Goal: Task Accomplishment & Management: Use online tool/utility

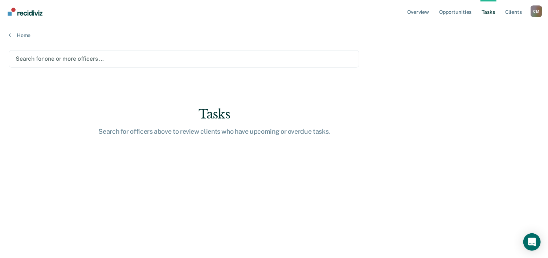
click at [107, 60] on div at bounding box center [184, 58] width 337 height 8
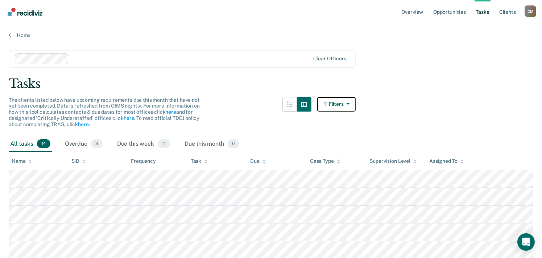
click at [328, 104] on icon "button" at bounding box center [326, 103] width 5 height 5
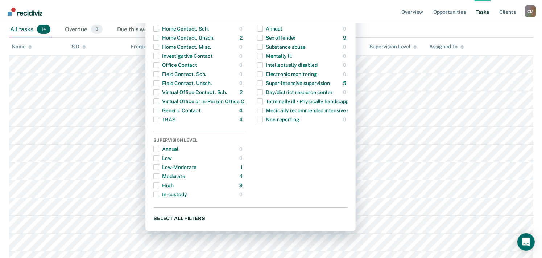
scroll to position [145, 0]
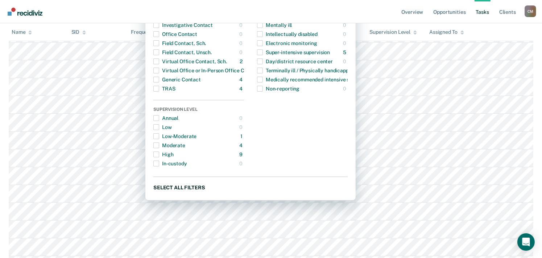
click at [184, 186] on button "Select all filters" at bounding box center [250, 186] width 194 height 9
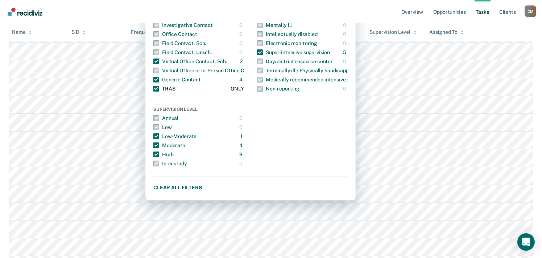
click at [159, 87] on span "button" at bounding box center [156, 89] width 6 height 6
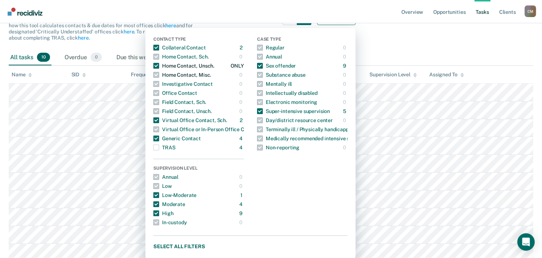
scroll to position [61, 0]
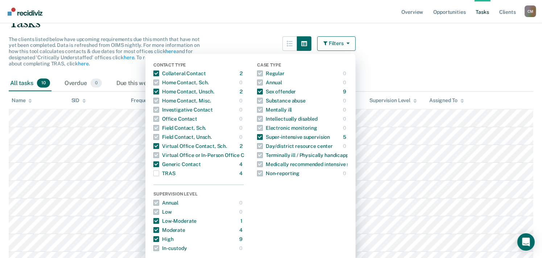
click at [228, 37] on div "The clients listed below have upcoming requirements due this month that have no…" at bounding box center [182, 55] width 347 height 39
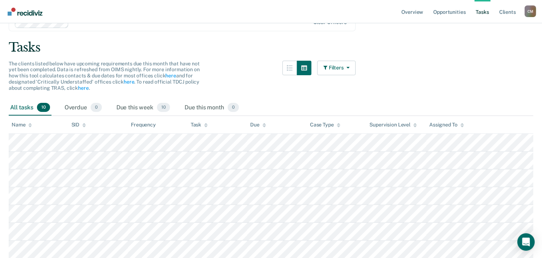
scroll to position [0, 0]
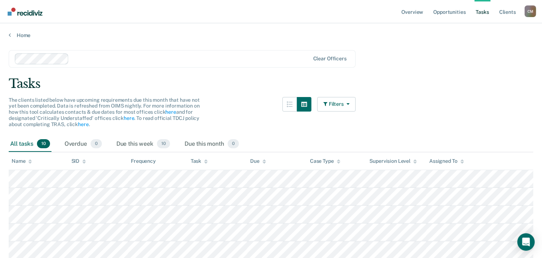
click at [270, 93] on main "Clear officers Tasks The clients listed below have upcoming requirements due th…" at bounding box center [271, 206] width 542 height 336
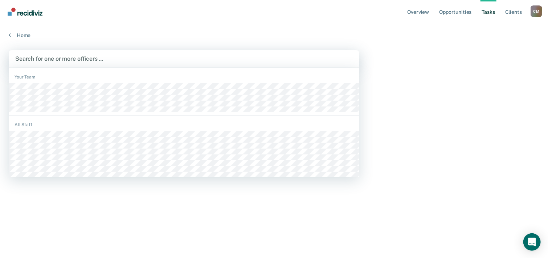
click at [119, 61] on div at bounding box center [183, 58] width 337 height 8
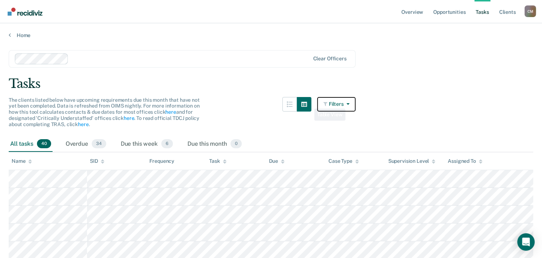
click at [335, 102] on button "Filters" at bounding box center [336, 104] width 38 height 15
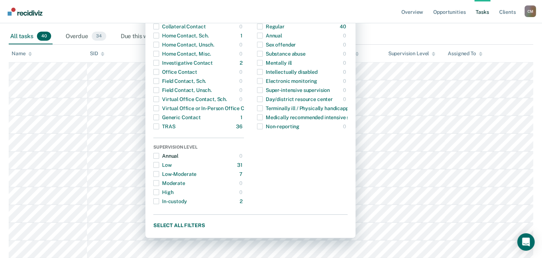
scroll to position [109, 0]
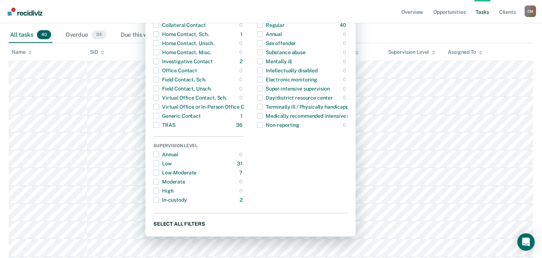
click at [196, 222] on button "Select all filters" at bounding box center [250, 223] width 194 height 9
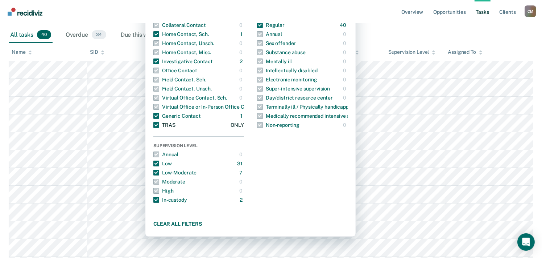
click at [159, 126] on span "button" at bounding box center [156, 125] width 6 height 6
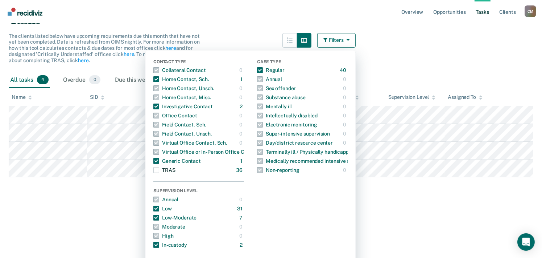
scroll to position [51, 0]
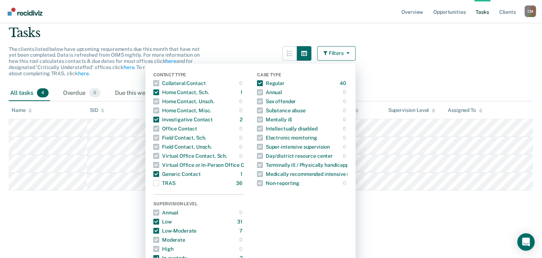
click at [122, 217] on main "Clear officers Tasks The clients listed below have upcoming requirements due th…" at bounding box center [271, 102] width 542 height 229
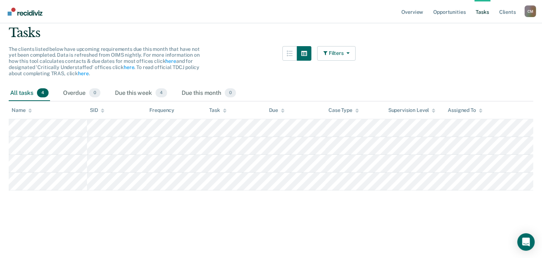
scroll to position [0, 0]
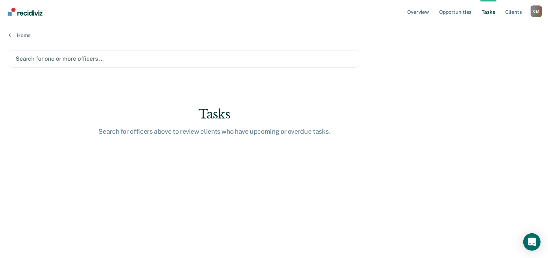
click at [331, 63] on div "Search for one or more officers …" at bounding box center [184, 59] width 338 height 10
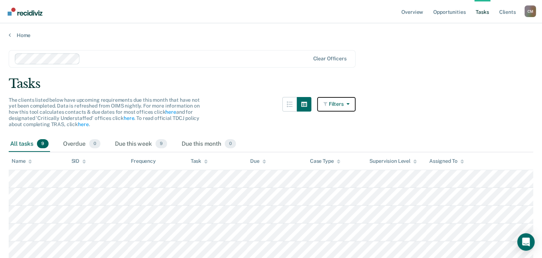
click at [342, 105] on button "Filters" at bounding box center [336, 104] width 38 height 15
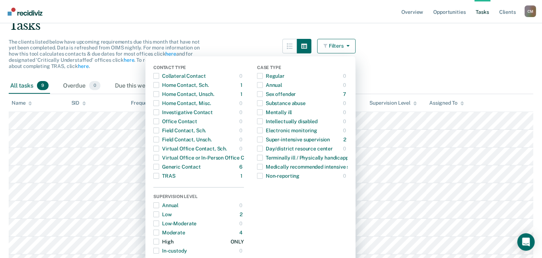
scroll to position [123, 0]
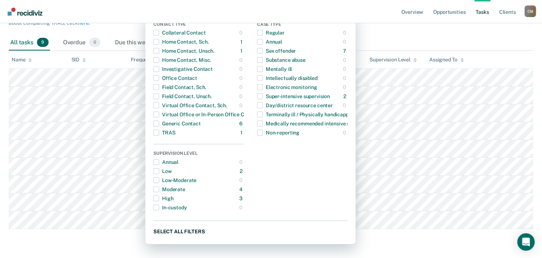
click at [188, 226] on button "Select all filters" at bounding box center [250, 230] width 194 height 9
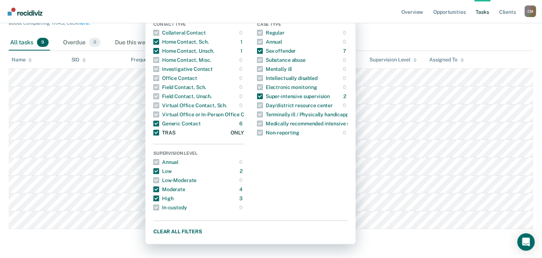
click at [159, 129] on span "button" at bounding box center [156, 132] width 6 height 6
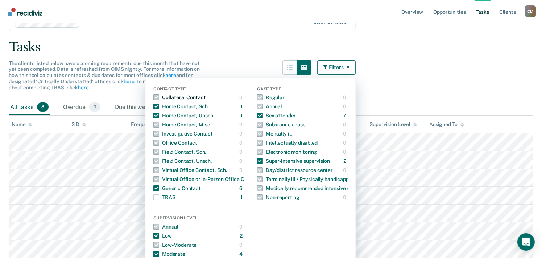
scroll to position [0, 0]
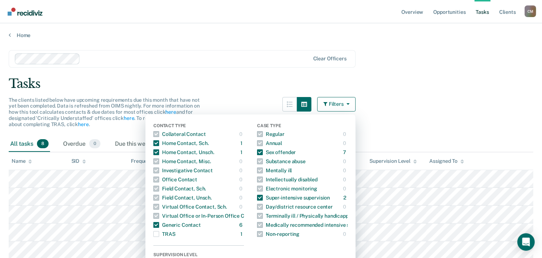
click at [247, 98] on div "The clients listed below have upcoming requirements due this month that have no…" at bounding box center [182, 116] width 347 height 39
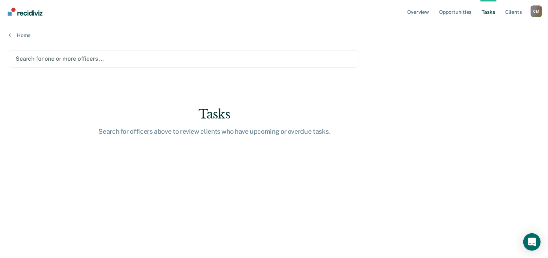
click at [69, 58] on div at bounding box center [184, 58] width 337 height 8
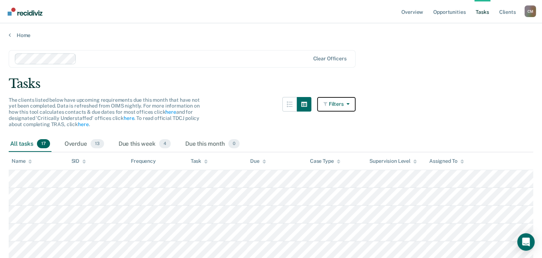
click at [340, 108] on button "Filters" at bounding box center [336, 104] width 38 height 15
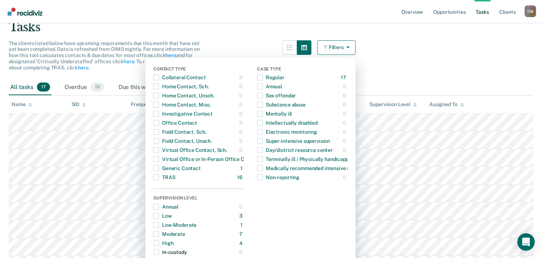
scroll to position [145, 0]
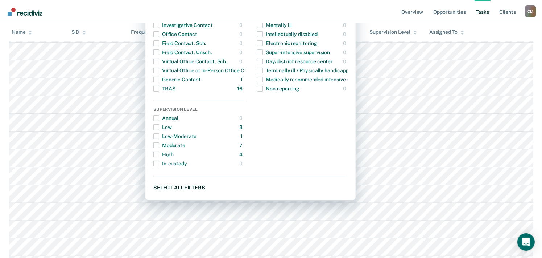
click at [195, 187] on button "Select all filters" at bounding box center [250, 186] width 194 height 9
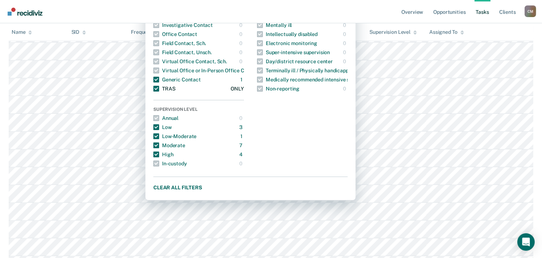
click at [163, 88] on div "TRAS" at bounding box center [164, 89] width 22 height 12
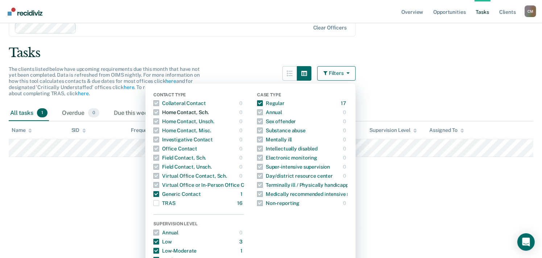
scroll to position [0, 0]
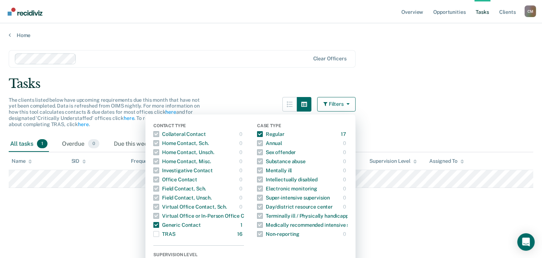
click at [218, 79] on div "Tasks" at bounding box center [271, 83] width 525 height 15
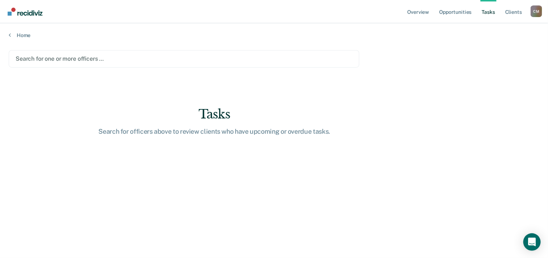
click at [104, 83] on main "Search for one or more officers … Tasks Search for officers above to review cli…" at bounding box center [274, 146] width 548 height 217
click at [152, 61] on div at bounding box center [184, 58] width 337 height 8
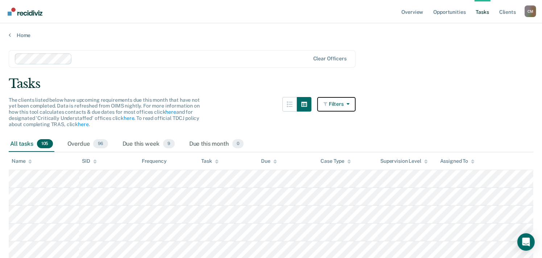
click at [333, 108] on button "Filters" at bounding box center [336, 104] width 38 height 15
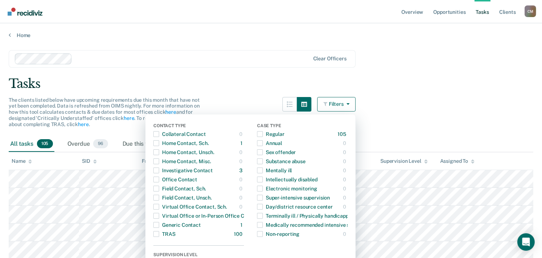
scroll to position [109, 0]
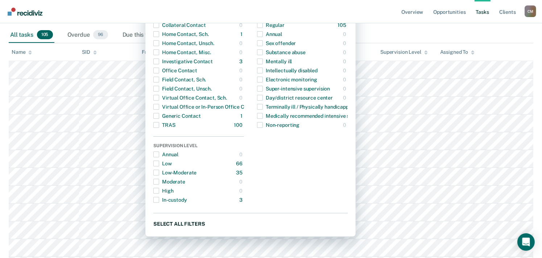
click at [195, 223] on button "Select all filters" at bounding box center [250, 223] width 194 height 9
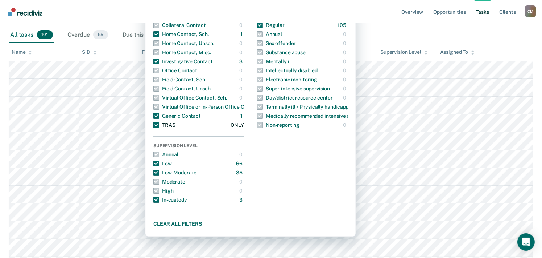
click at [159, 123] on span "button" at bounding box center [156, 125] width 6 height 6
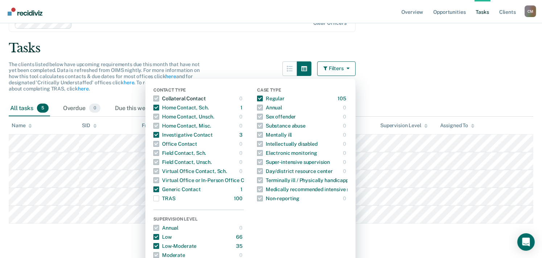
scroll to position [0, 0]
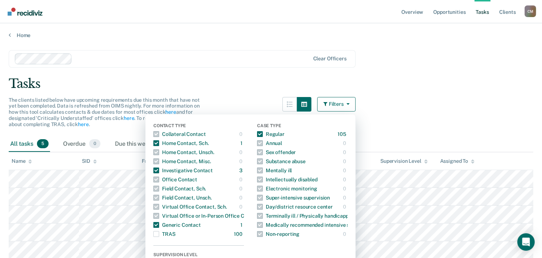
click at [232, 89] on div "Tasks" at bounding box center [271, 83] width 525 height 15
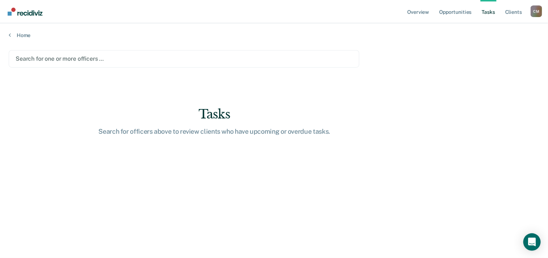
click at [98, 83] on main "Search for one or more officers … Tasks Search for officers above to review cli…" at bounding box center [274, 146] width 548 height 217
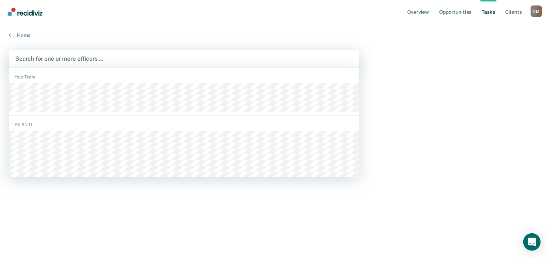
click at [99, 59] on div at bounding box center [183, 58] width 337 height 8
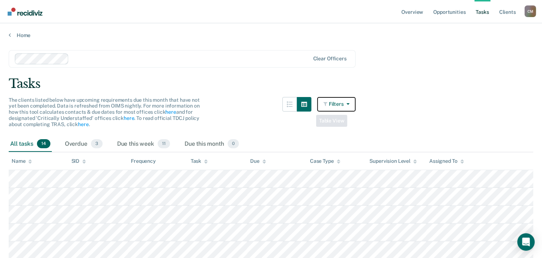
click at [342, 106] on button "Filters" at bounding box center [336, 104] width 38 height 15
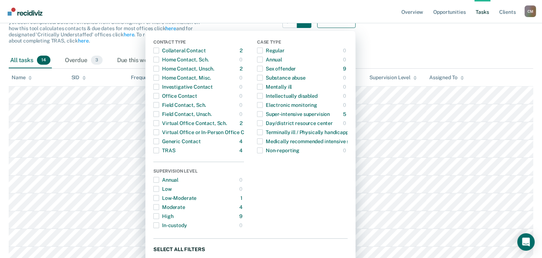
scroll to position [145, 0]
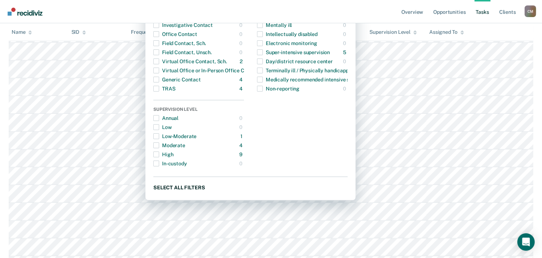
click at [194, 186] on button "Select all filters" at bounding box center [250, 186] width 194 height 9
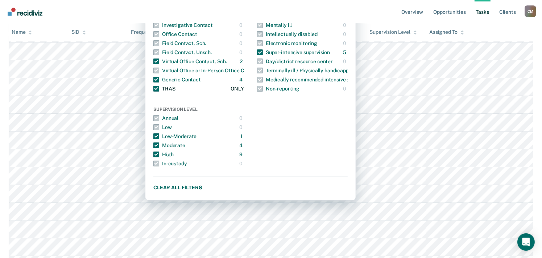
click at [159, 87] on span "button" at bounding box center [156, 89] width 6 height 6
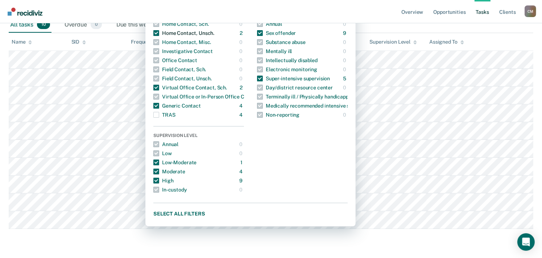
scroll to position [0, 0]
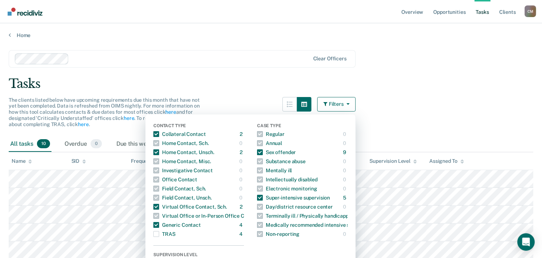
click at [223, 90] on main "Clear officers Tasks The clients listed below have upcoming requirements due th…" at bounding box center [271, 206] width 542 height 336
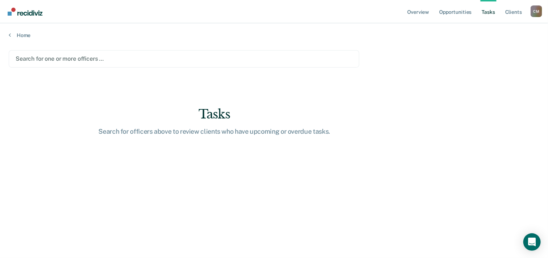
click at [125, 83] on main "Search for one or more officers … Tasks Search for officers above to review cli…" at bounding box center [274, 146] width 548 height 217
click at [119, 58] on div at bounding box center [184, 58] width 337 height 8
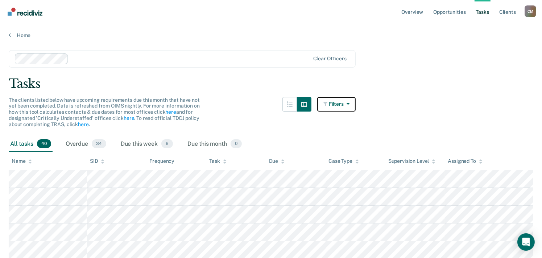
click at [338, 102] on button "Filters" at bounding box center [336, 104] width 38 height 15
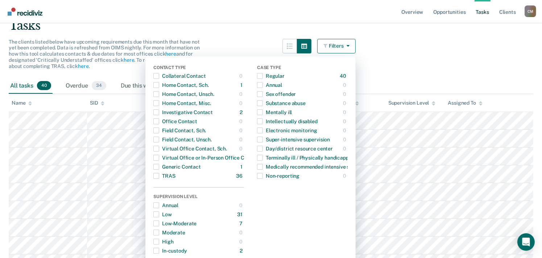
scroll to position [145, 0]
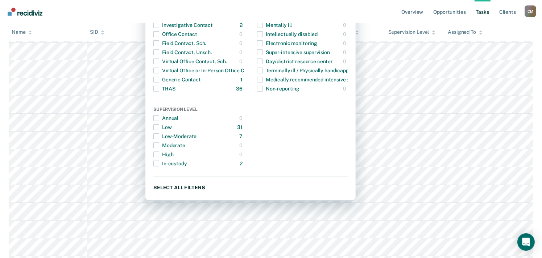
click at [193, 186] on button "Select all filters" at bounding box center [250, 186] width 194 height 9
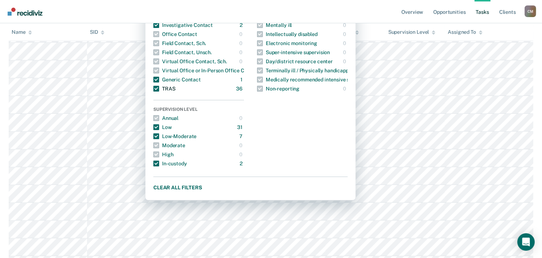
drag, startPoint x: 160, startPoint y: 88, endPoint x: 177, endPoint y: 88, distance: 16.3
click at [159, 88] on span "button" at bounding box center [156, 89] width 6 height 6
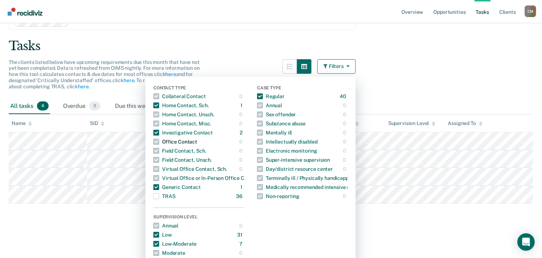
scroll to position [0, 0]
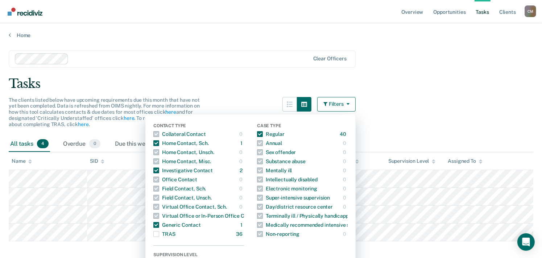
click at [255, 81] on div "Tasks" at bounding box center [271, 83] width 525 height 15
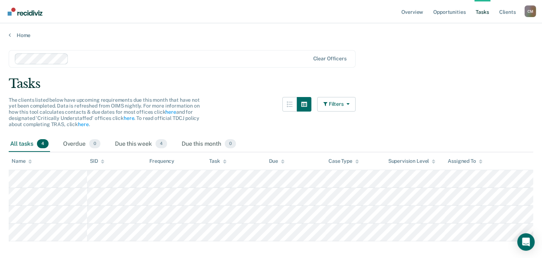
click at [531, 12] on div "C M" at bounding box center [531, 11] width 12 height 12
click at [494, 48] on link "Log Out" at bounding box center [501, 48] width 58 height 6
